Goal: Navigation & Orientation: Find specific page/section

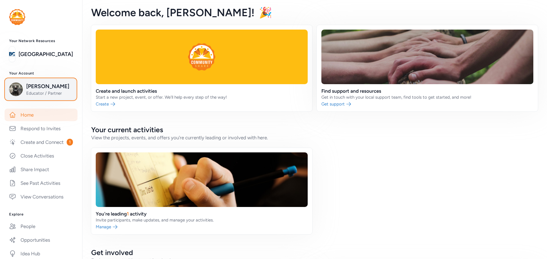
click at [42, 91] on span "Educator / Partner" at bounding box center [49, 94] width 46 height 6
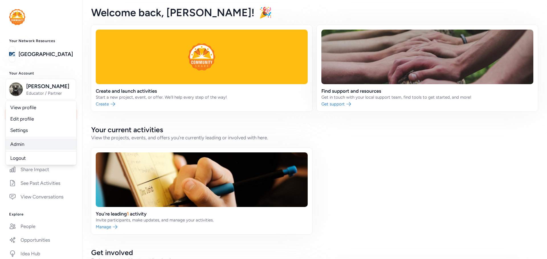
click at [16, 145] on link "Admin" at bounding box center [41, 144] width 71 height 11
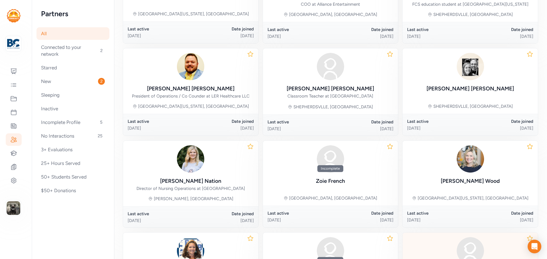
scroll to position [228, 0]
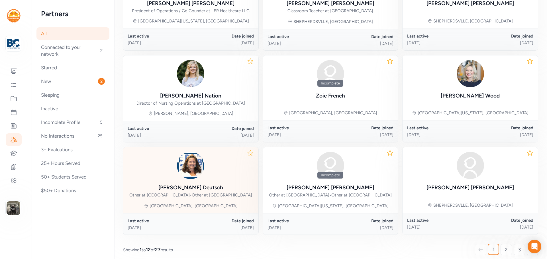
click at [192, 178] on img at bounding box center [190, 165] width 27 height 27
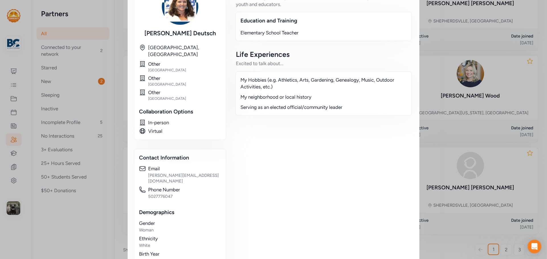
scroll to position [57, 0]
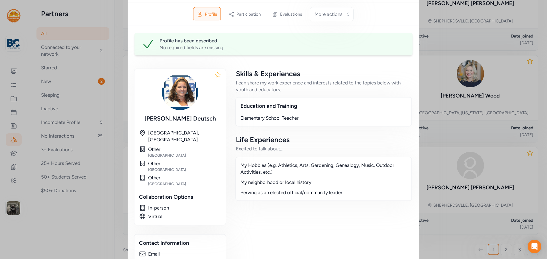
click at [480, 37] on div "Close Educator / Partner [PERSON_NAME] Phone Number [PHONE_NUMBER] Email [PERSO…" at bounding box center [273, 169] width 547 height 453
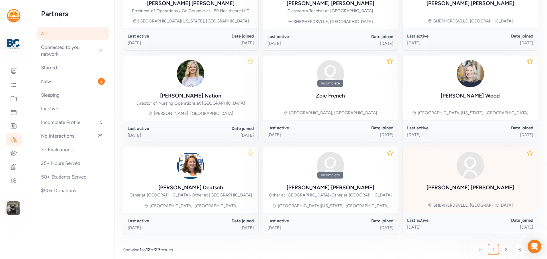
scroll to position [254, 0]
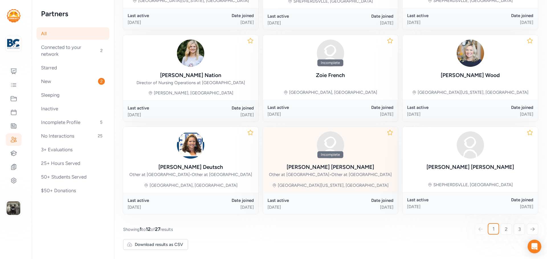
click at [335, 151] on div "Incomplete" at bounding box center [330, 154] width 26 height 7
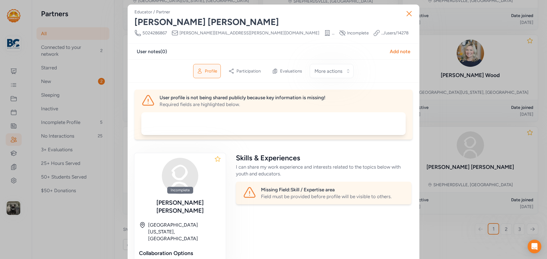
click at [407, 13] on icon "button" at bounding box center [409, 13] width 5 height 5
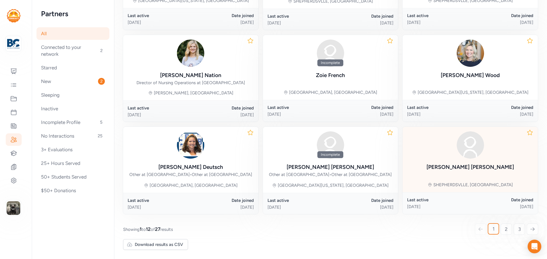
click at [464, 168] on div "[PERSON_NAME], [GEOGRAPHIC_DATA]" at bounding box center [469, 159] width 135 height 65
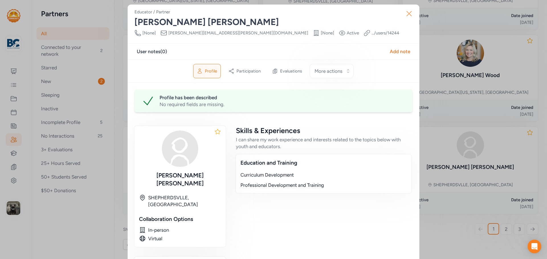
click at [406, 18] on icon "button" at bounding box center [408, 13] width 9 height 9
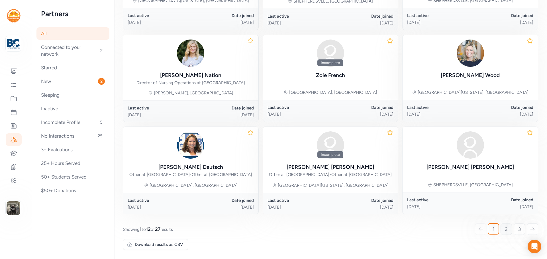
click at [500, 227] on link "2" at bounding box center [505, 229] width 11 height 11
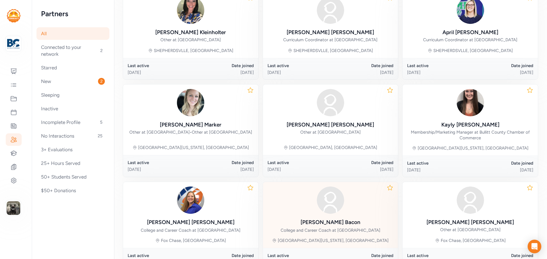
scroll to position [255, 0]
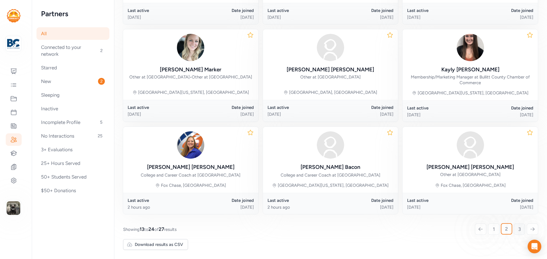
click at [518, 227] on link "3" at bounding box center [518, 229] width 11 height 11
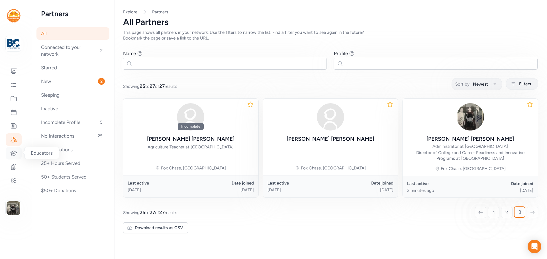
click at [17, 153] on div at bounding box center [14, 153] width 16 height 13
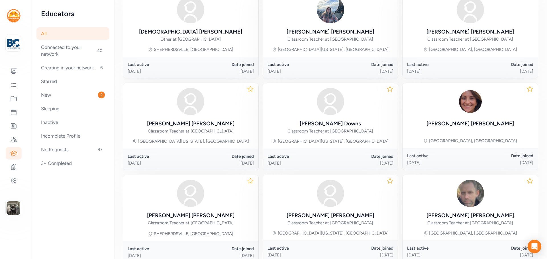
scroll to position [248, 0]
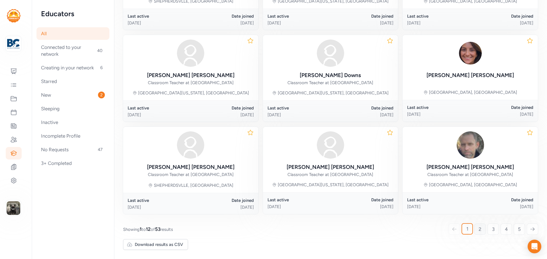
click at [474, 230] on link "2" at bounding box center [479, 229] width 11 height 11
